Goal: Register for event/course

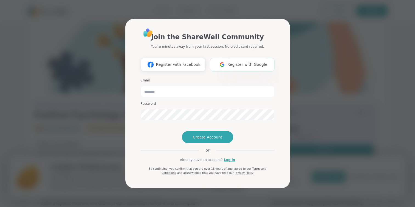
click at [234, 62] on span "Register with Google" at bounding box center [247, 65] width 40 height 6
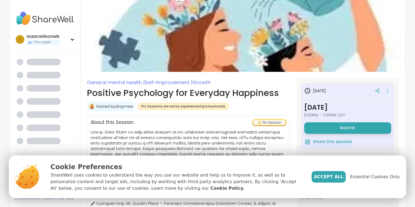
click at [207, 81] on span "Growth" at bounding box center [201, 82] width 18 height 7
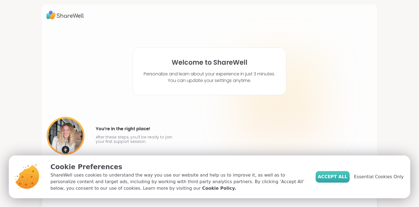
click at [335, 176] on span "Accept All" at bounding box center [333, 177] width 30 height 7
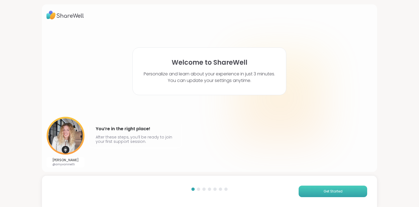
click at [335, 190] on span "Get Started" at bounding box center [333, 191] width 19 height 5
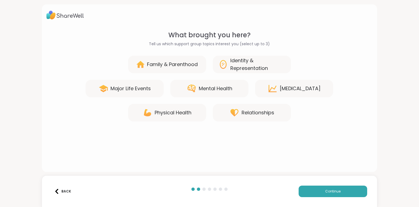
click at [238, 89] on div "Mental Health" at bounding box center [209, 89] width 78 height 18
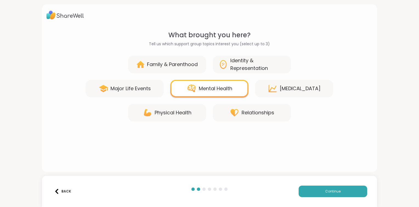
click at [284, 96] on div "[MEDICAL_DATA]" at bounding box center [294, 89] width 78 height 18
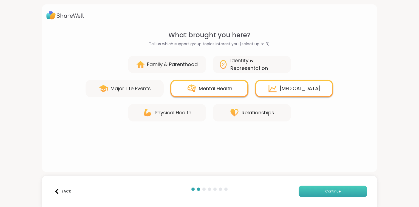
click at [305, 191] on button "Continue" at bounding box center [333, 192] width 69 height 12
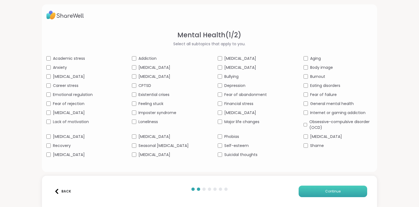
click at [307, 193] on button "Continue" at bounding box center [333, 192] width 69 height 12
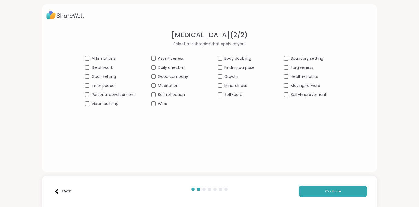
click at [219, 74] on div "Growth" at bounding box center [243, 77] width 50 height 6
click at [219, 88] on div "Mindfulness" at bounding box center [243, 86] width 50 height 6
click at [219, 97] on div "Self-care" at bounding box center [243, 95] width 50 height 6
click at [329, 188] on button "Continue" at bounding box center [333, 192] width 69 height 12
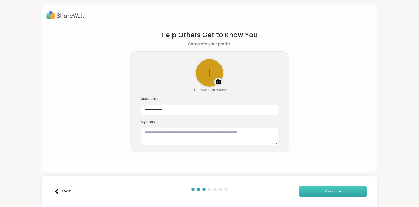
click at [302, 190] on button "Continue" at bounding box center [333, 192] width 69 height 12
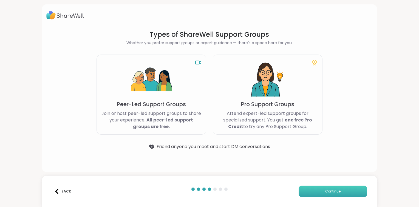
click at [317, 194] on button "Continue" at bounding box center [333, 192] width 69 height 12
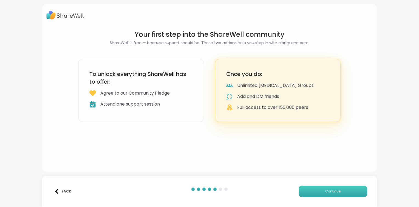
click at [317, 194] on button "Continue" at bounding box center [333, 192] width 69 height 12
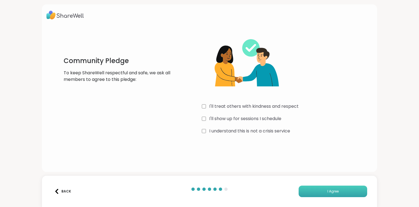
click at [310, 193] on button "I Agree" at bounding box center [333, 192] width 69 height 12
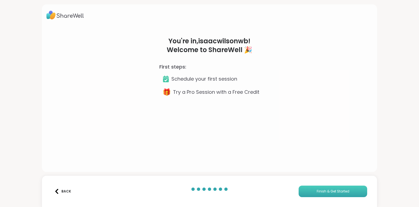
click at [308, 192] on button "Finish & Get Started" at bounding box center [333, 192] width 69 height 12
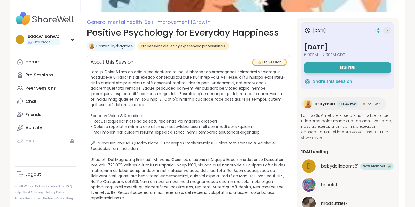
click at [385, 31] on icon at bounding box center [387, 31] width 5 height 8
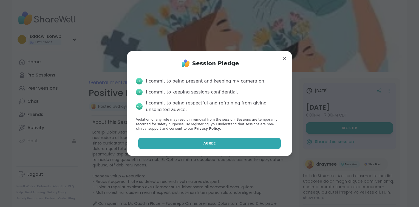
click at [226, 144] on button "Agree" at bounding box center [209, 144] width 143 height 12
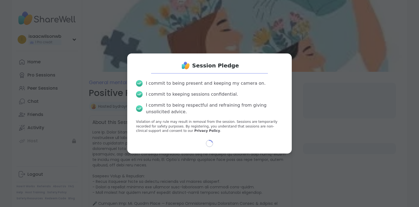
select select "**"
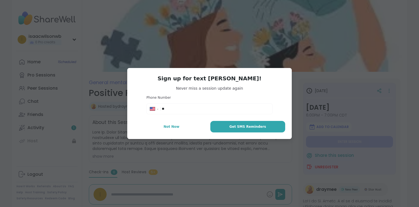
click at [203, 108] on input "**" at bounding box center [215, 108] width 107 height 5
type input "**********"
click at [229, 128] on button "Get SMS Reminders" at bounding box center [247, 127] width 75 height 12
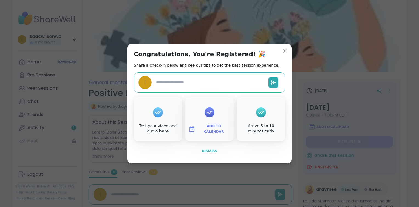
click at [205, 150] on span "Dismiss" at bounding box center [209, 151] width 15 height 4
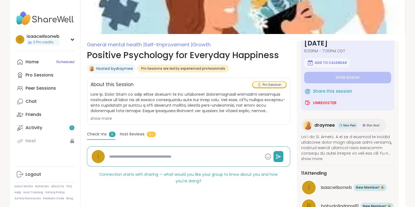
scroll to position [37, 0]
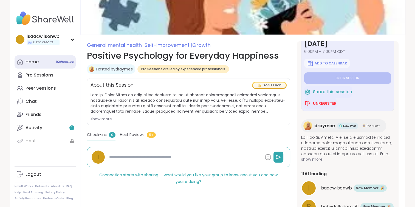
click at [51, 66] on link "Home 1 Scheduled" at bounding box center [45, 61] width 61 height 13
type textarea "*"
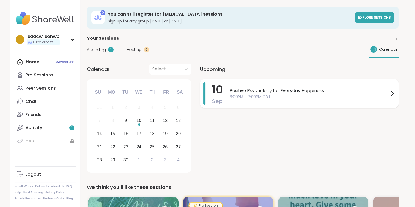
click at [266, 92] on span "Positive Psychology for Everyday Happiness" at bounding box center [309, 91] width 159 height 7
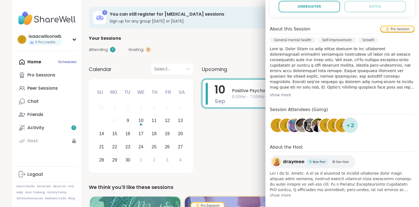
scroll to position [146, 0]
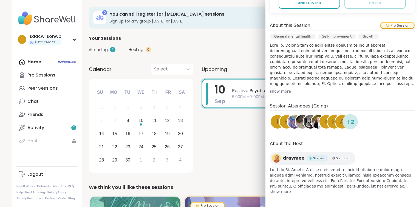
click at [281, 193] on span "show more" at bounding box center [342, 191] width 145 height 5
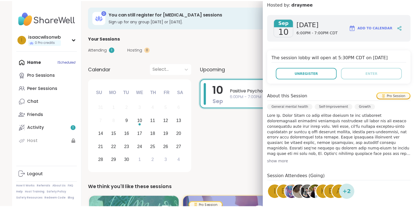
scroll to position [0, 0]
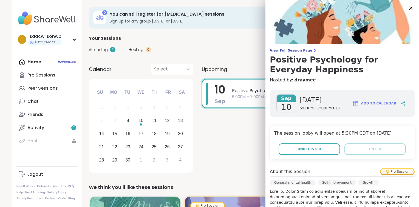
click at [409, 9] on icon at bounding box center [411, 9] width 4 height 4
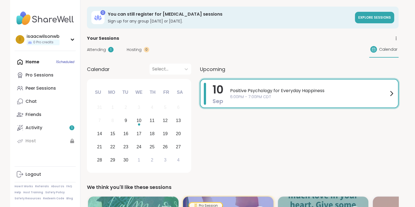
click at [40, 62] on div "Home 1 Scheduled Pro Sessions Peer Sessions Chat Friends Activity 1 Host" at bounding box center [45, 101] width 61 height 92
click at [239, 92] on span "Positive Psychology for Everyday Happiness" at bounding box center [309, 91] width 158 height 7
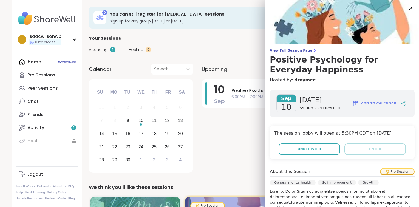
click at [407, 7] on icon at bounding box center [410, 8] width 7 height 7
